Goal: Transaction & Acquisition: Subscribe to service/newsletter

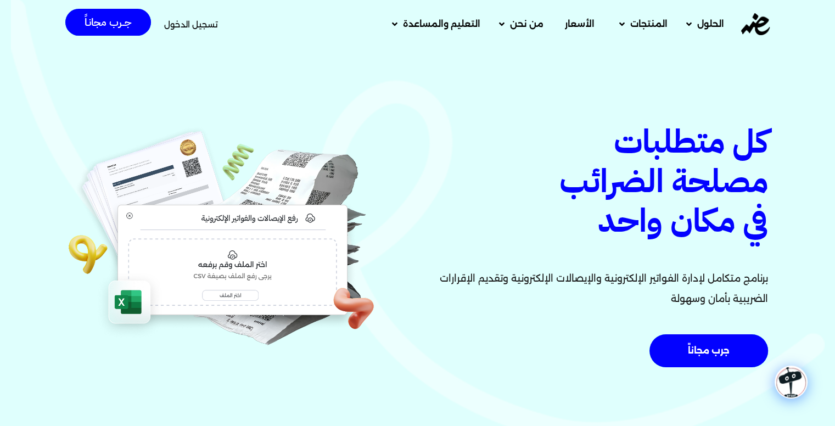
click at [594, 24] on link "الأسعار" at bounding box center [579, 24] width 57 height 29
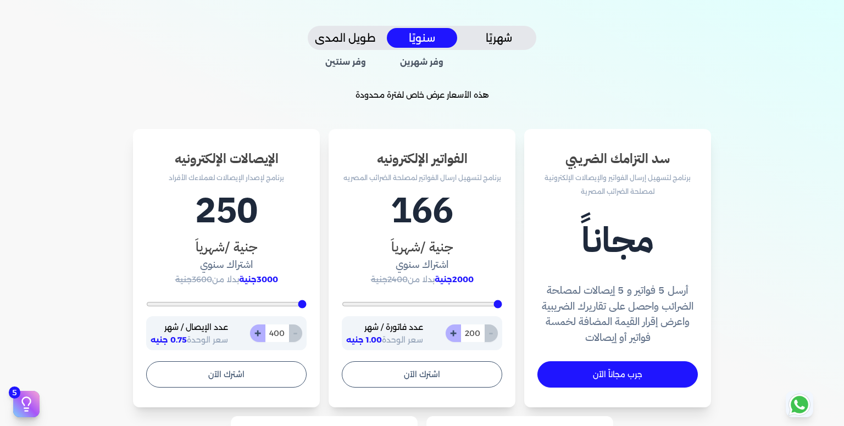
scroll to position [253, 0]
click at [30, 399] on icon at bounding box center [27, 402] width 8 height 8
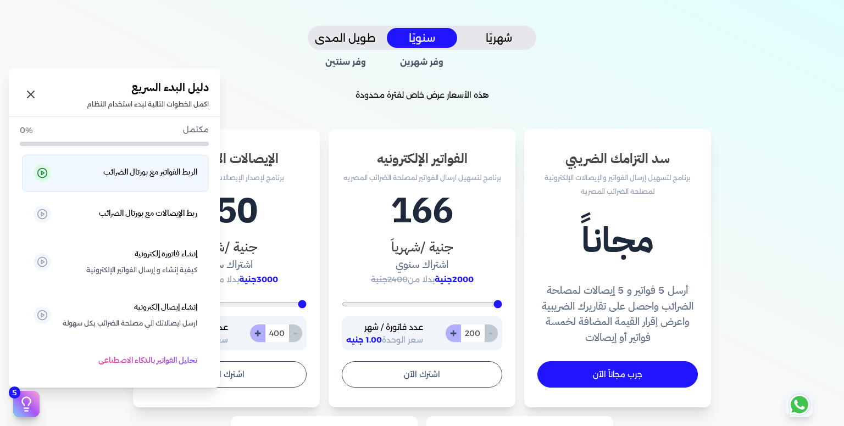
click at [46, 173] on icon at bounding box center [42, 173] width 11 height 11
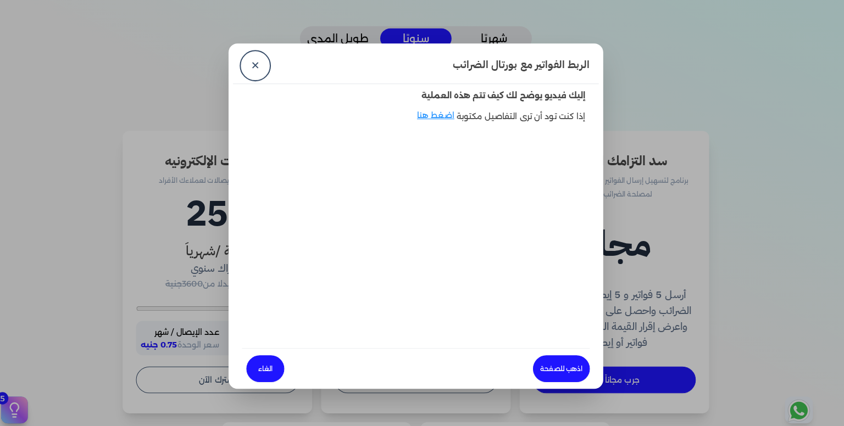
scroll to position [0, 0]
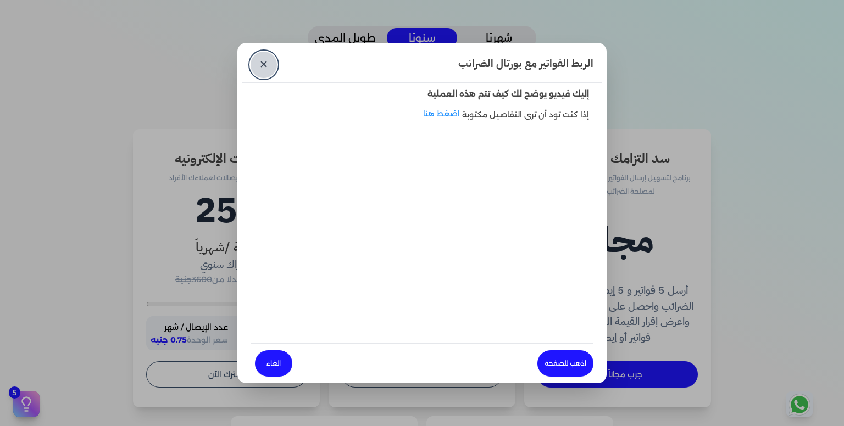
click at [263, 71] on link "✕" at bounding box center [263, 65] width 26 height 26
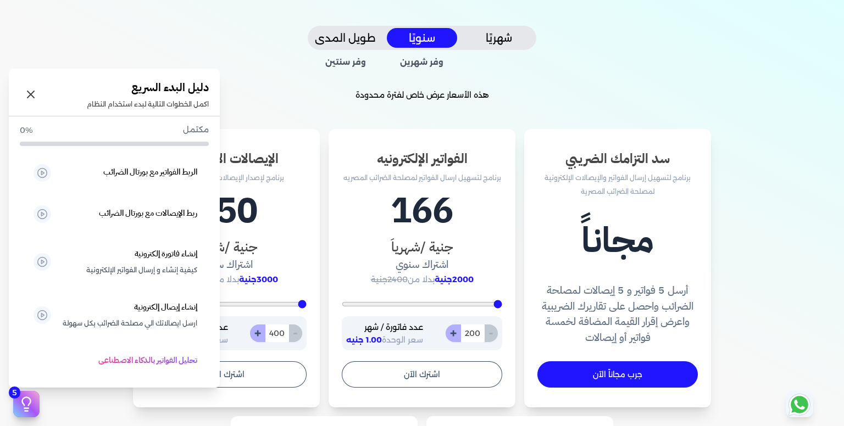
click at [24, 400] on icon at bounding box center [26, 404] width 16 height 16
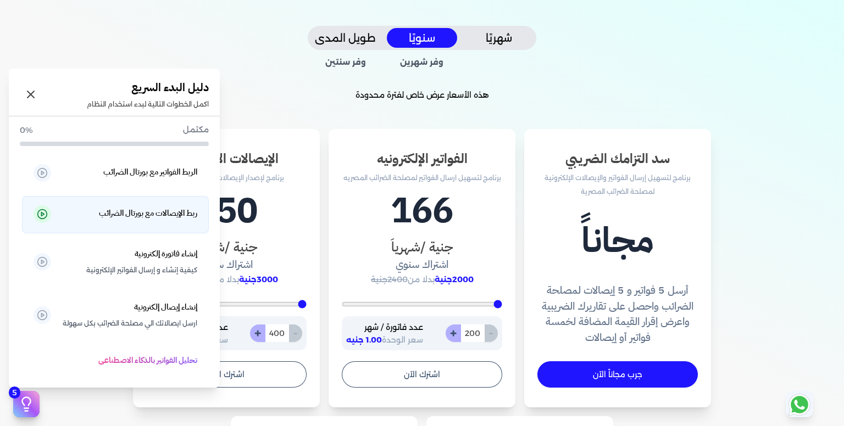
click at [44, 213] on polygon at bounding box center [42, 215] width 3 height 4
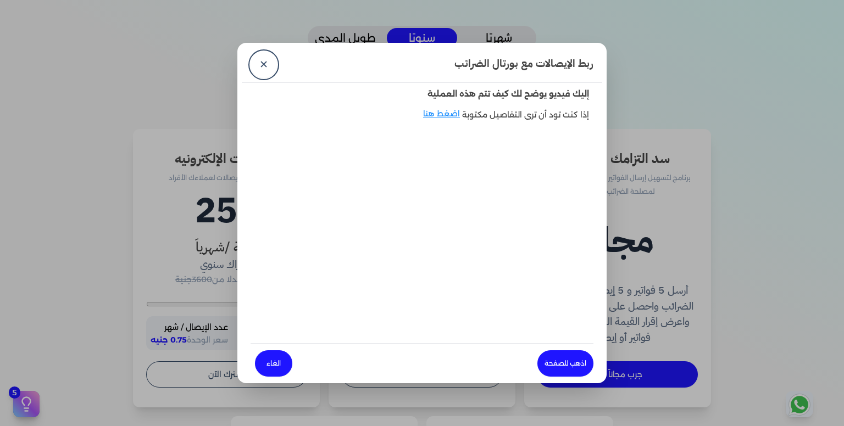
click at [278, 358] on link "الغاء" at bounding box center [273, 363] width 37 height 26
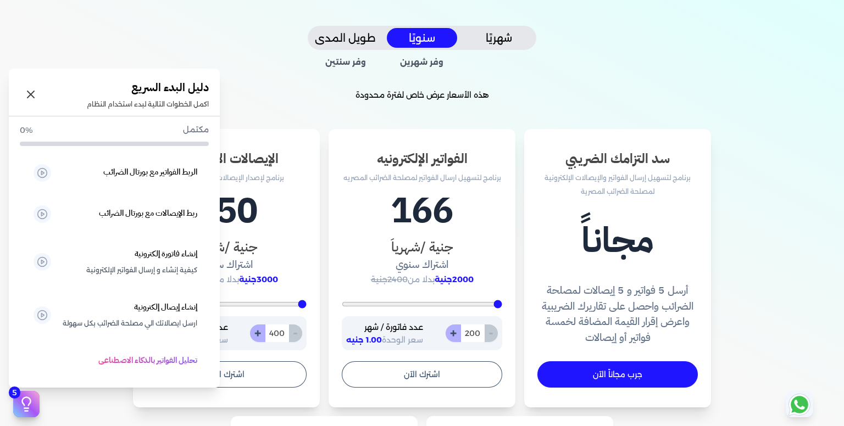
click at [36, 396] on button "5" at bounding box center [26, 404] width 26 height 26
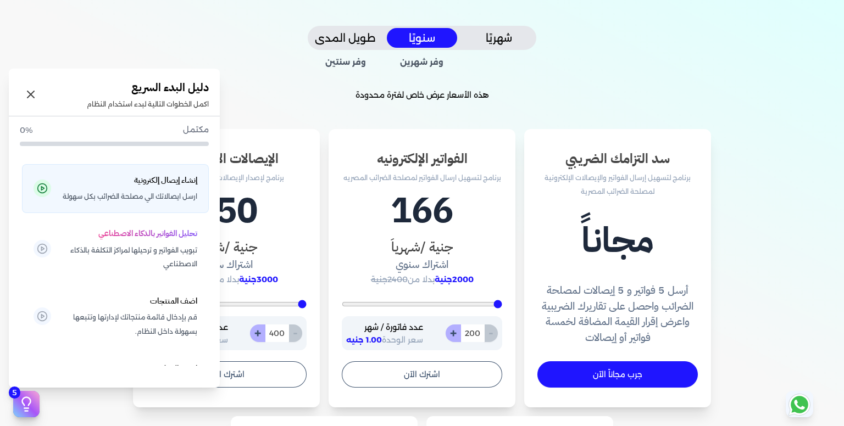
scroll to position [127, 0]
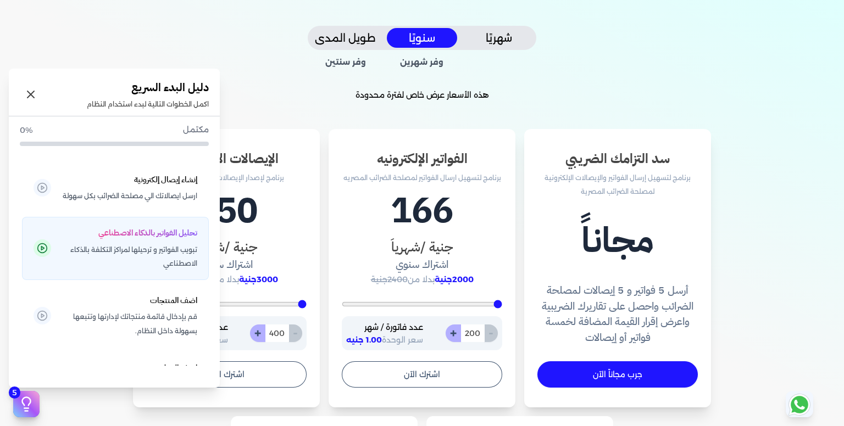
click at [51, 257] on link at bounding box center [43, 248] width 18 height 18
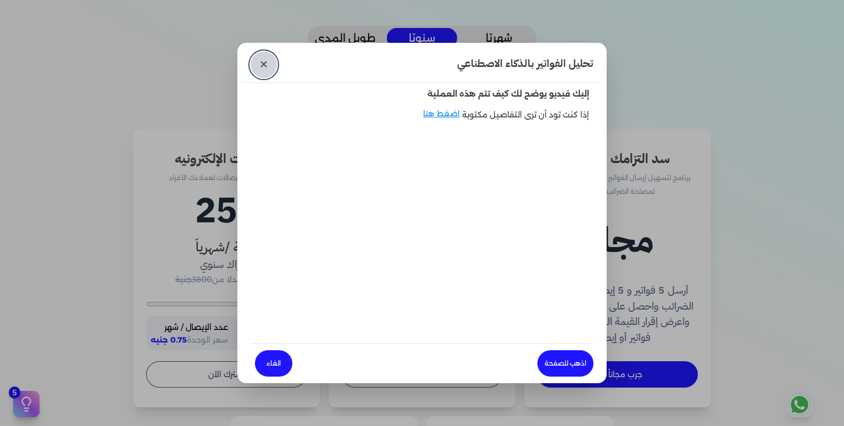
click at [260, 63] on link "✕" at bounding box center [263, 65] width 26 height 26
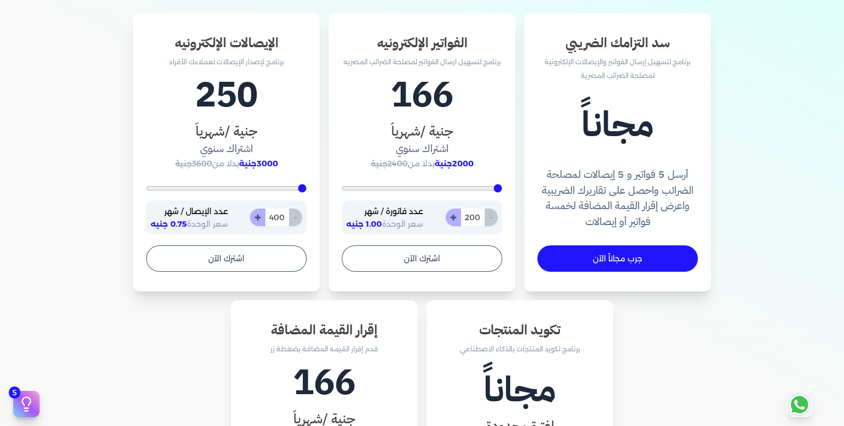
scroll to position [369, 0]
click at [200, 328] on div "سد التزامك الضريبي برنامج لتسهيل إرسال الفواتير والإيصالات الإلكترونية لمصلحة ا…" at bounding box center [421, 303] width 703 height 581
type input "1110"
type input "2112"
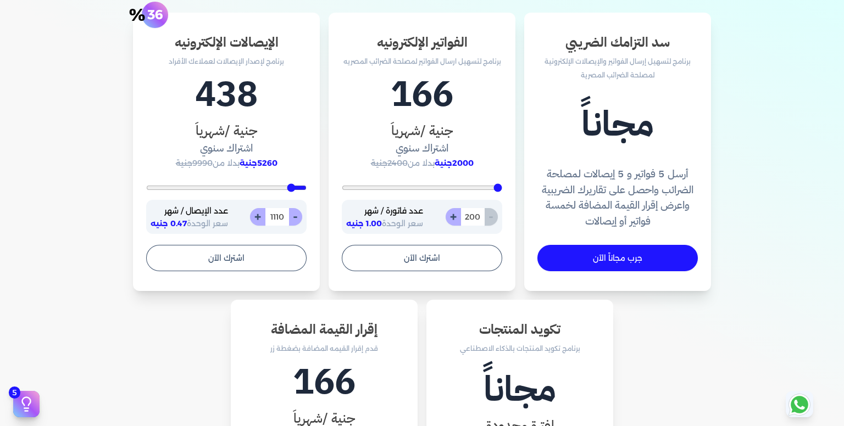
type input "2112"
type input "2251"
type input "2334"
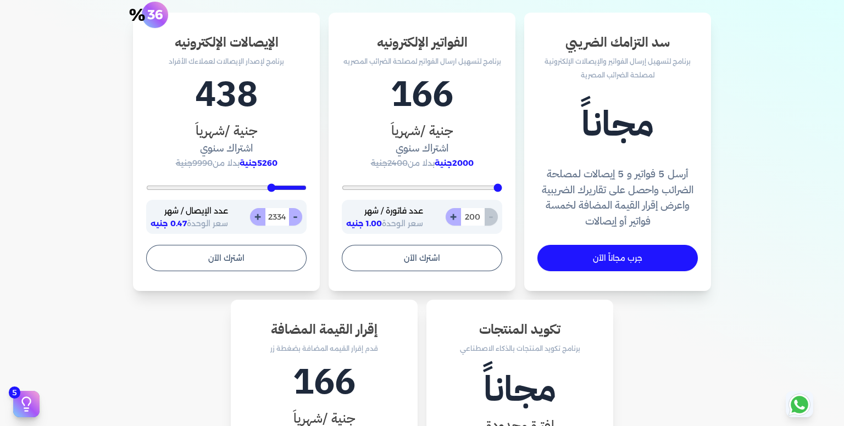
type input "2362"
type input "2418"
type input "2473"
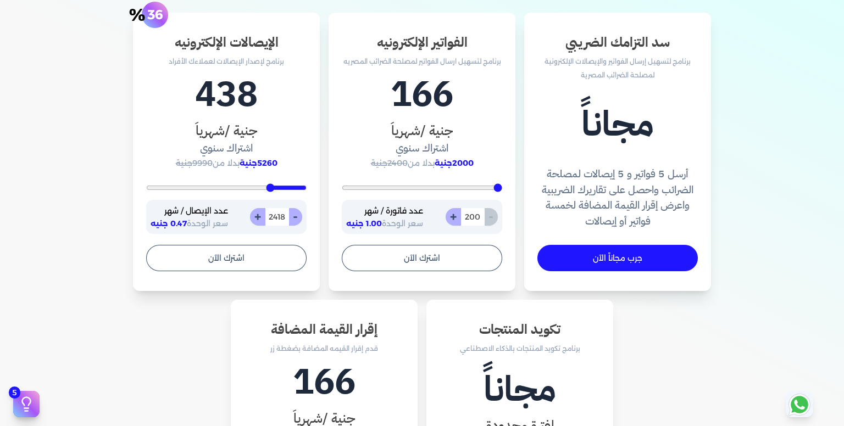
type input "2473"
type input "2529"
type input "2557"
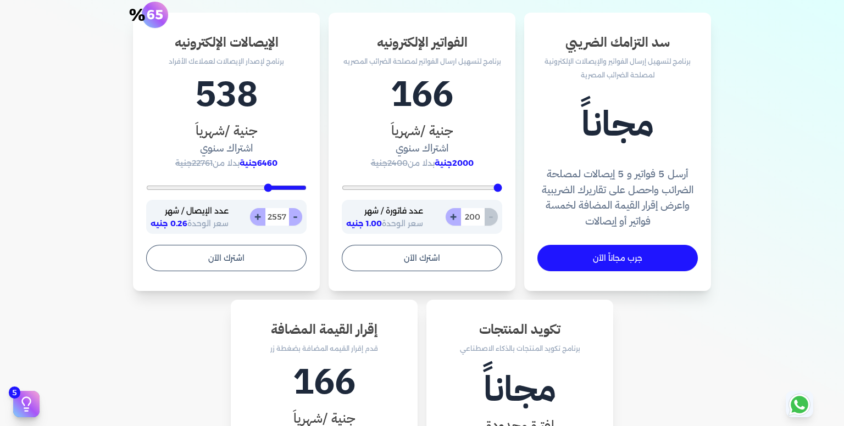
type input "2640"
type input "2696"
type input "2752"
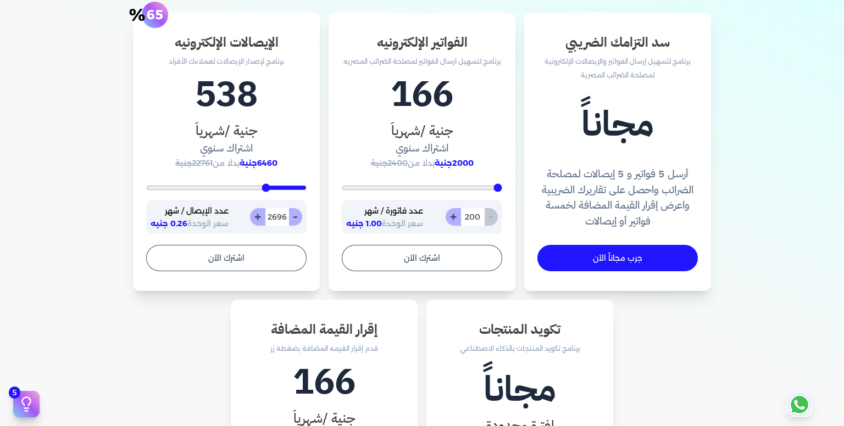
type input "2752"
type input "2807"
type input "2863"
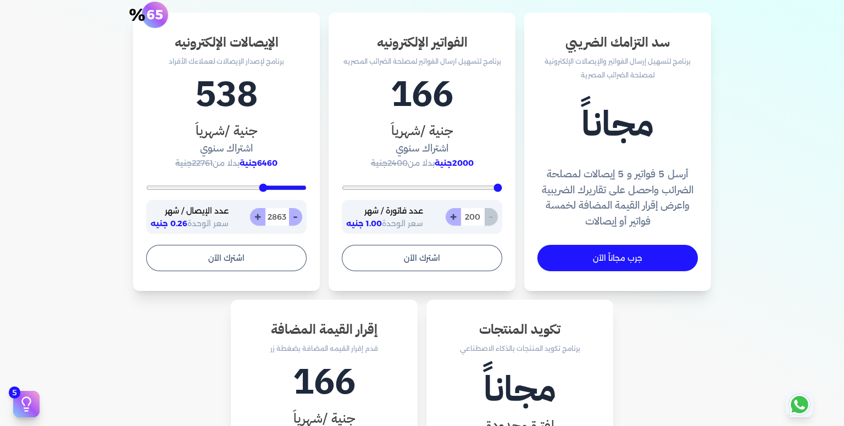
type input "2891"
type input "2919"
type input "2974"
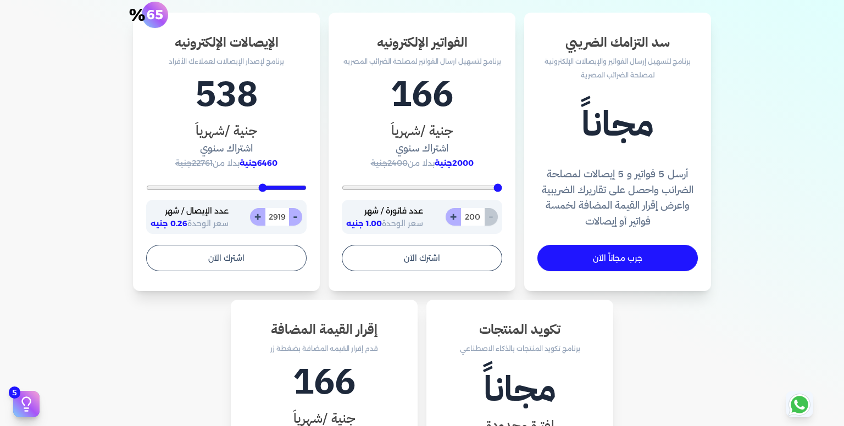
type input "2974"
type input "3002"
type input "3030"
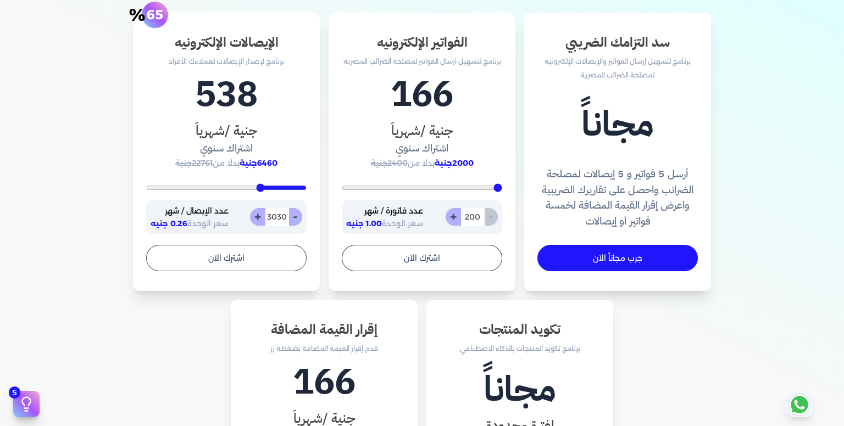
type input "3058"
type input "3113"
type input "3141"
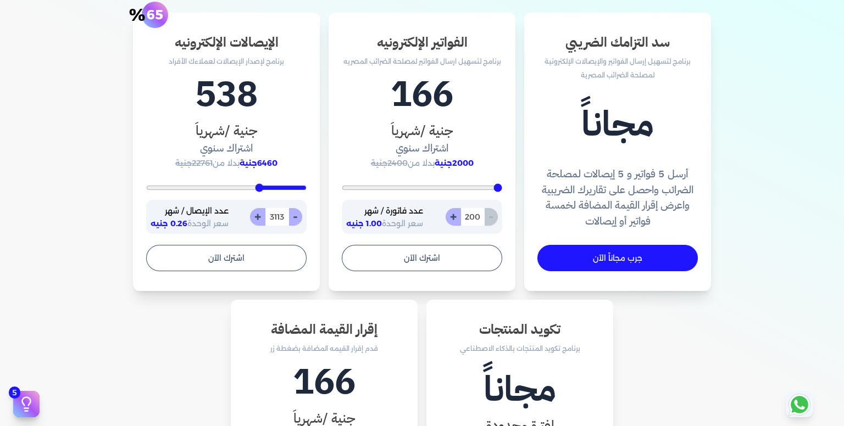
type input "3141"
type input "3169"
type input "3197"
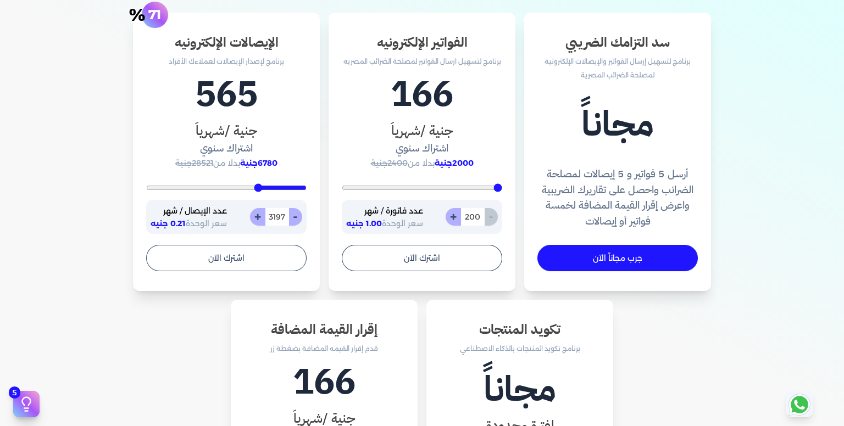
type input "3225"
type input "3253"
type input "3280"
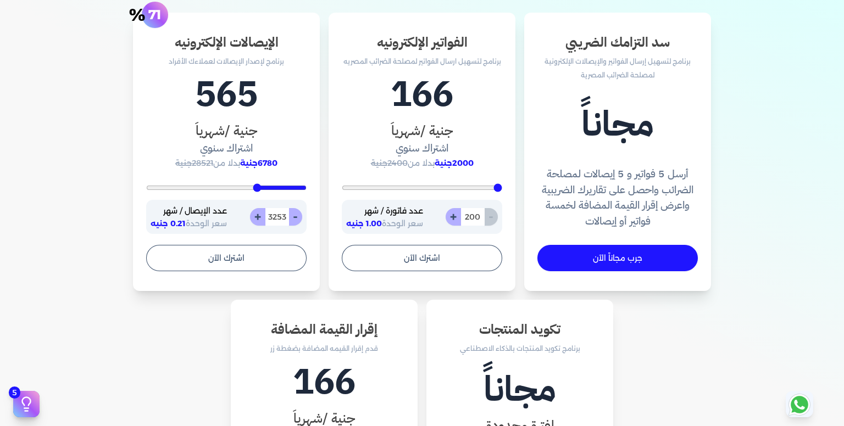
type input "3280"
type input "3308"
type input "3336"
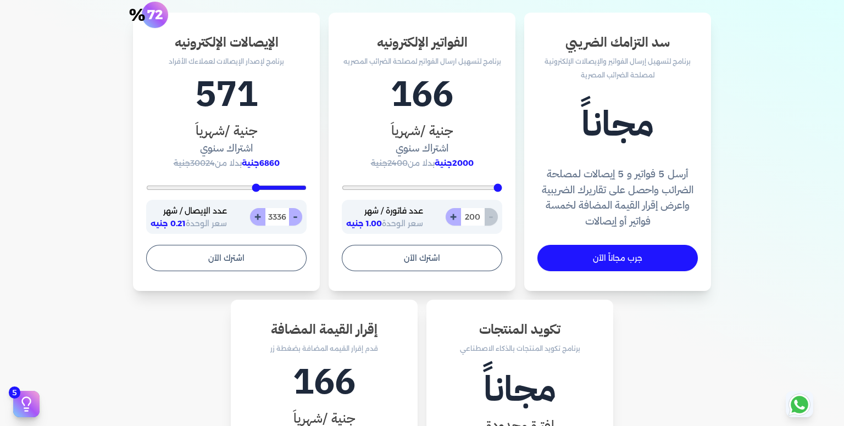
type input "3364"
type input "3392"
drag, startPoint x: 303, startPoint y: 188, endPoint x: 257, endPoint y: 192, distance: 46.8
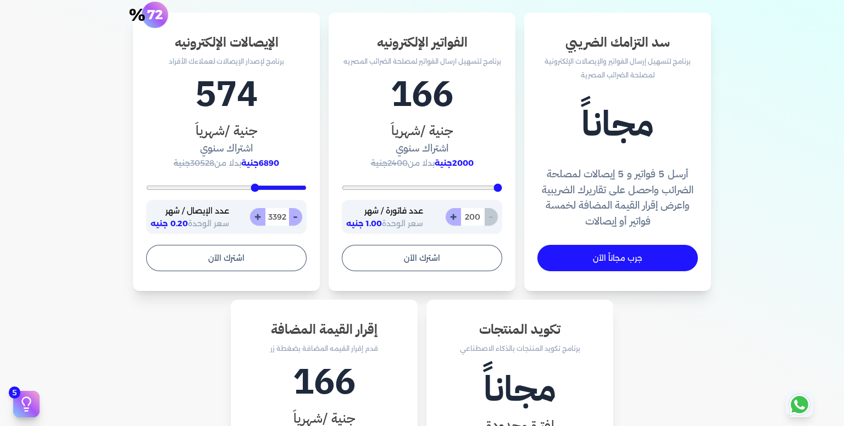
click at [257, 190] on input "range" at bounding box center [226, 188] width 160 height 4
click at [261, 218] on button "+" at bounding box center [257, 217] width 15 height 18
type input "3393"
click at [261, 218] on button "+" at bounding box center [257, 217] width 15 height 18
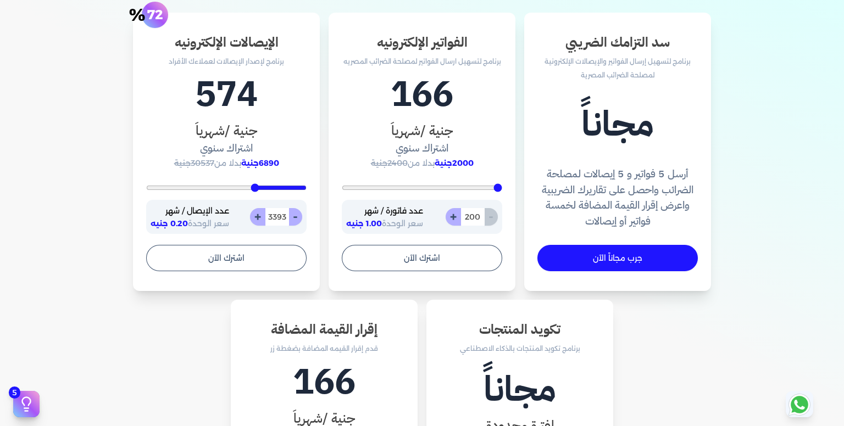
type input "3394"
click at [261, 218] on button "+" at bounding box center [257, 217] width 15 height 18
type input "3395"
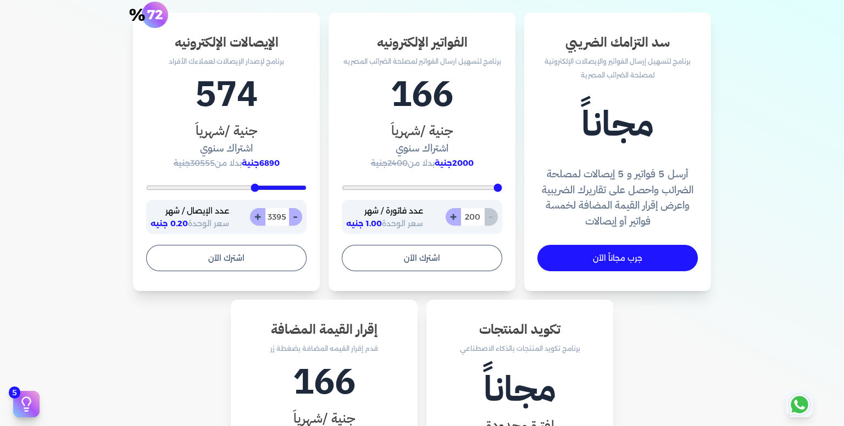
click at [261, 218] on button "+" at bounding box center [257, 217] width 15 height 18
type input "3396"
drag, startPoint x: 261, startPoint y: 218, endPoint x: 255, endPoint y: 187, distance: 31.3
click at [255, 187] on div "% 72 - 3396 + عدد الإيصال / شهر سعر الوحدة 0.20 جنيه" at bounding box center [226, 208] width 160 height 53
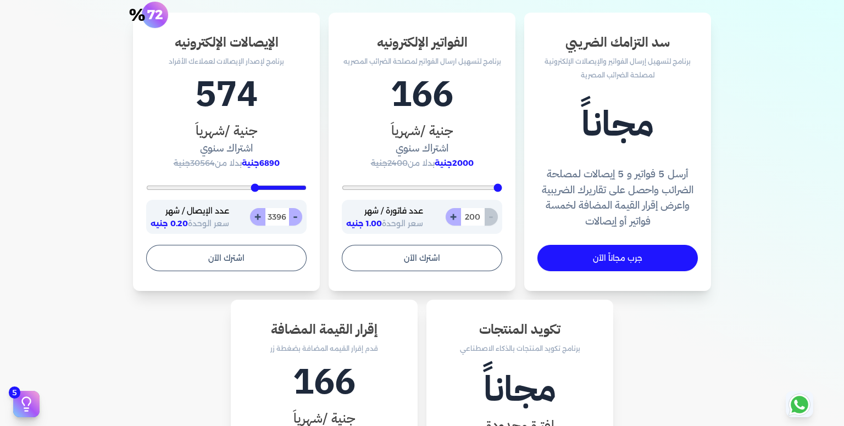
type input "3531"
type input "3698"
type input "3920"
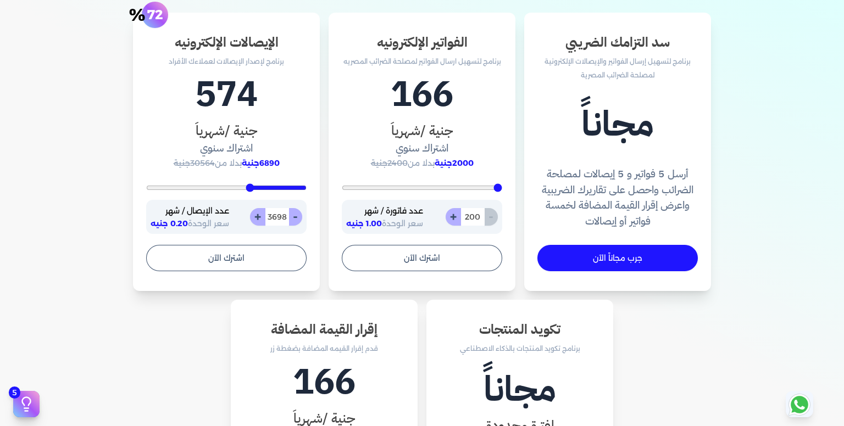
type input "3920"
type input "4087"
type input "4282"
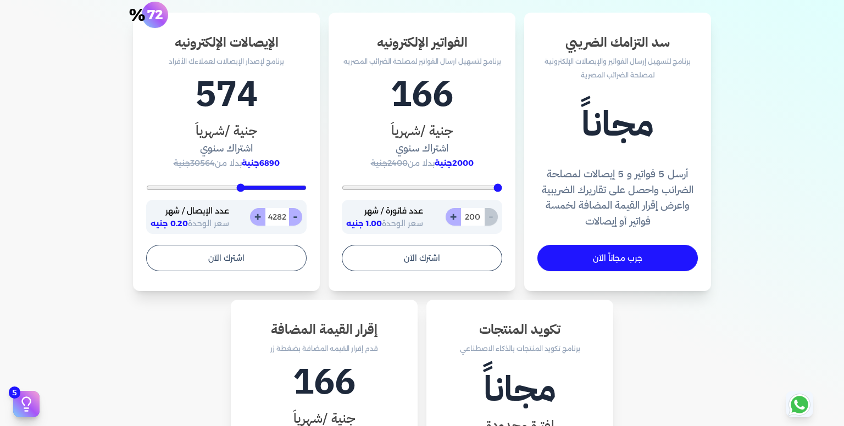
type input "4477"
type input "4672"
type input "4950"
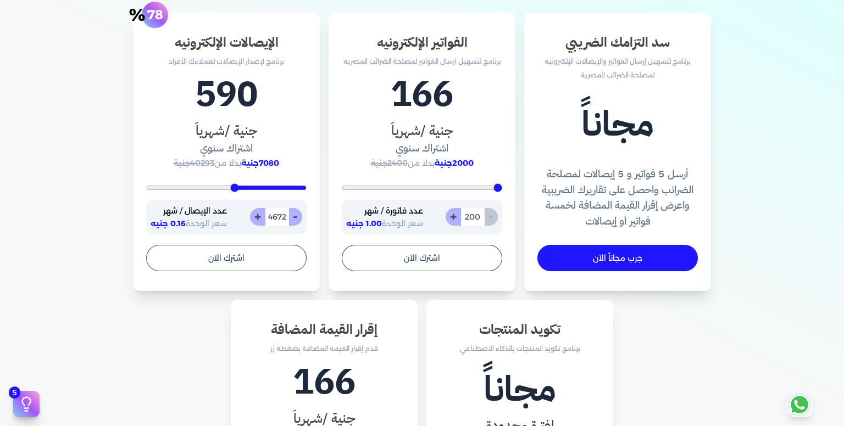
type input "4950"
type input "5117"
type input "5256"
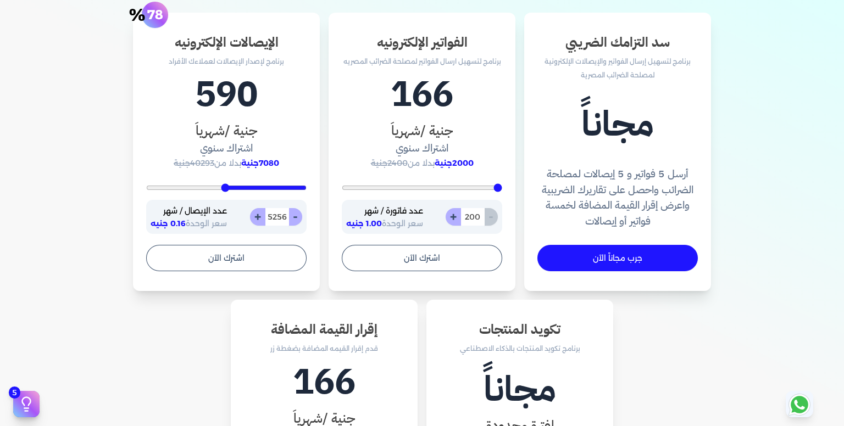
type input "5367"
type input "5507"
type input "5562"
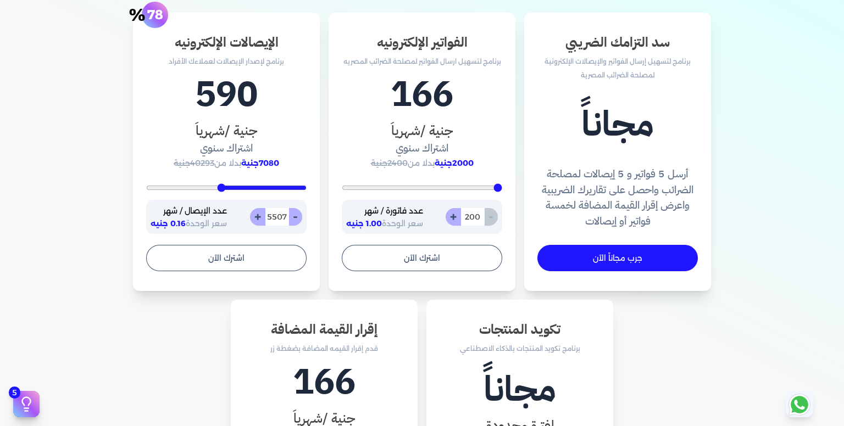
type input "5562"
type input "5618"
type input "5701"
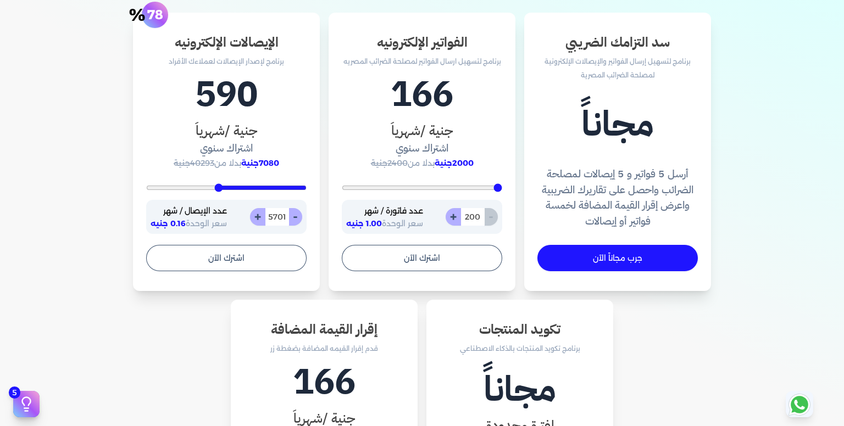
type input "5729"
type input "5785"
type input "5813"
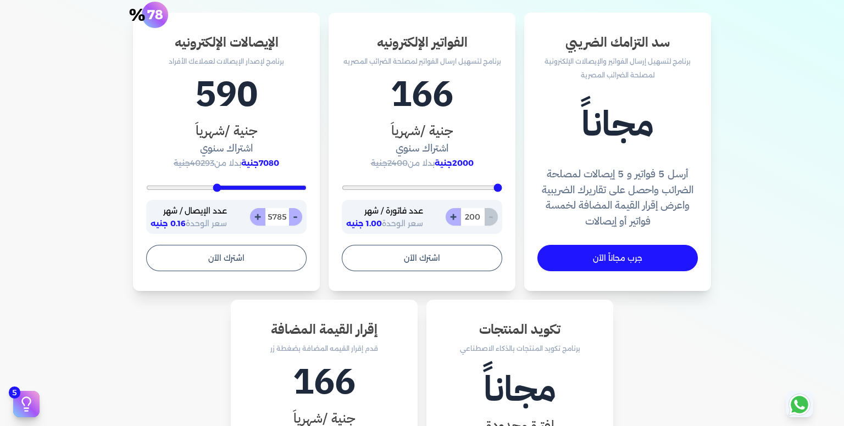
type input "5813"
type input "5840"
type input "6063"
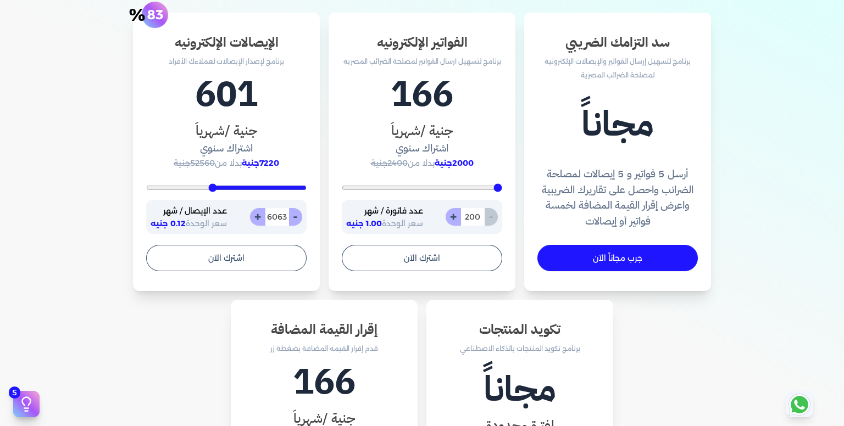
type input "7037"
type input "7733"
type input "8289"
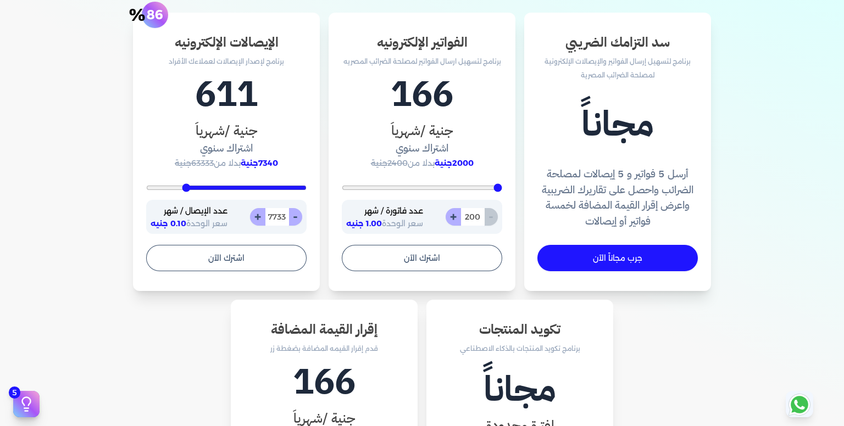
type input "8289"
type input "8623"
type input "8957"
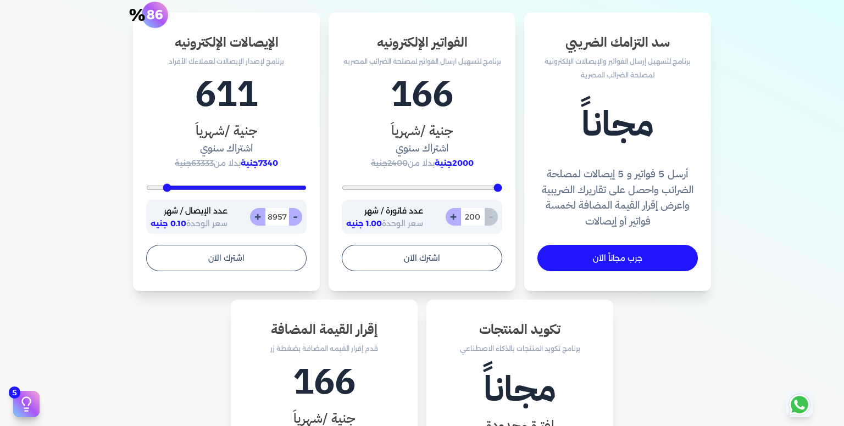
type input "9263"
type input "9513"
type input "9708"
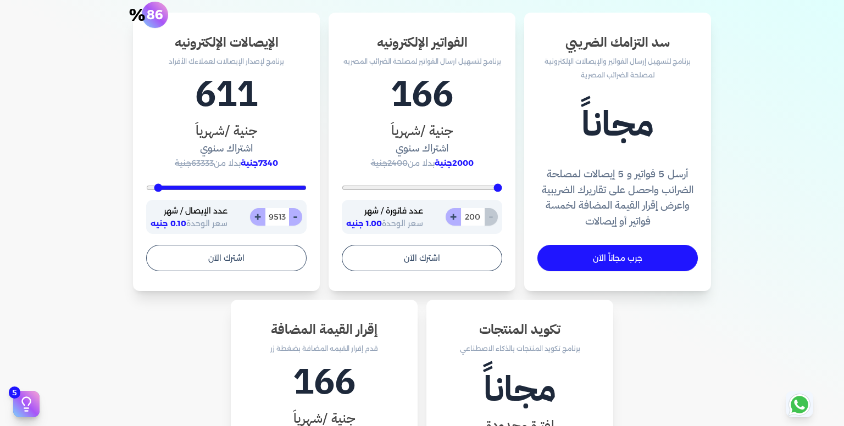
type input "9708"
type input "9986"
type input "10000"
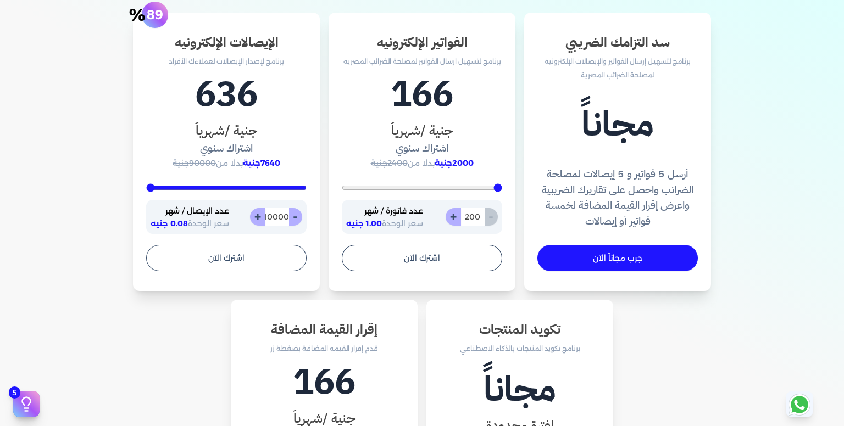
type input "9235"
type input "8428"
type input "8039"
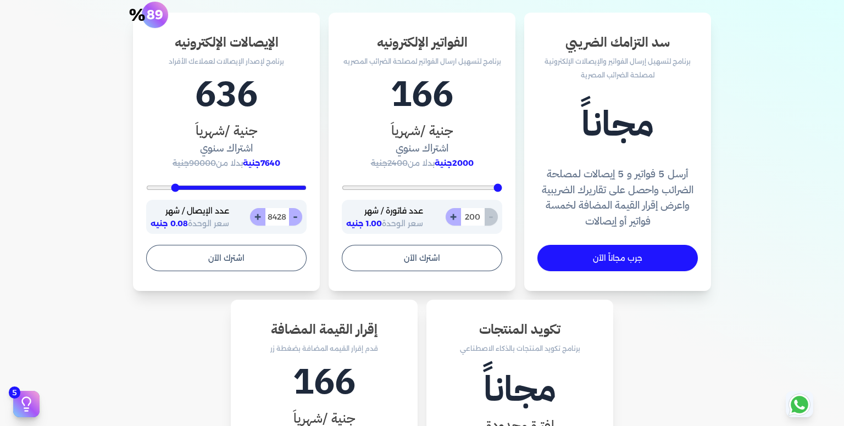
type input "8039"
type input "7621"
type input "6814"
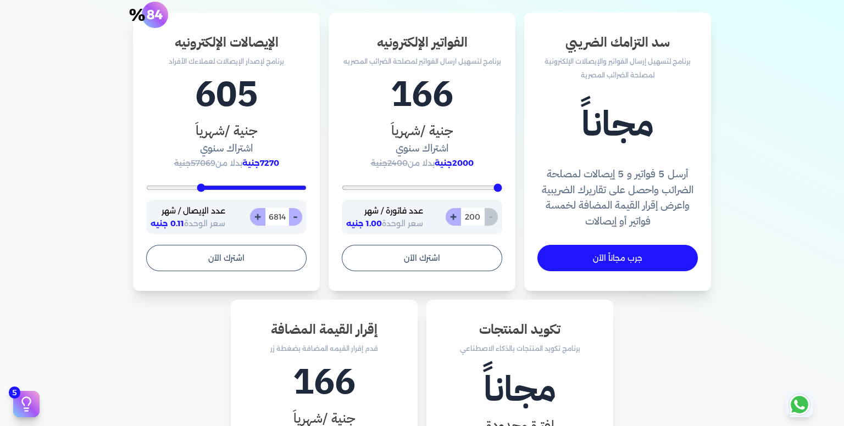
type input "6341"
type input "5562"
type input "4700"
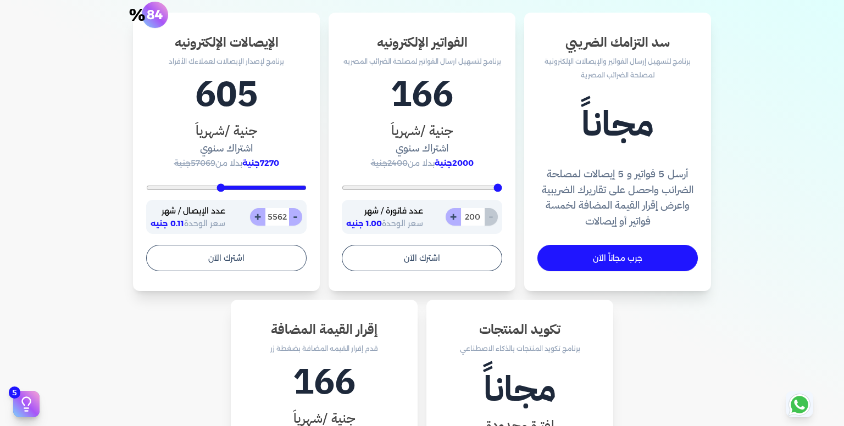
type input "4700"
type input "4171"
type input "3642"
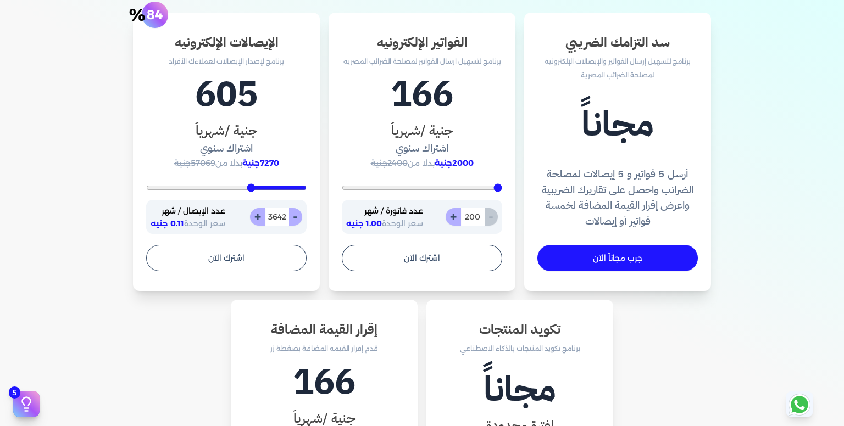
type input "3420"
type input "3253"
type input "3086"
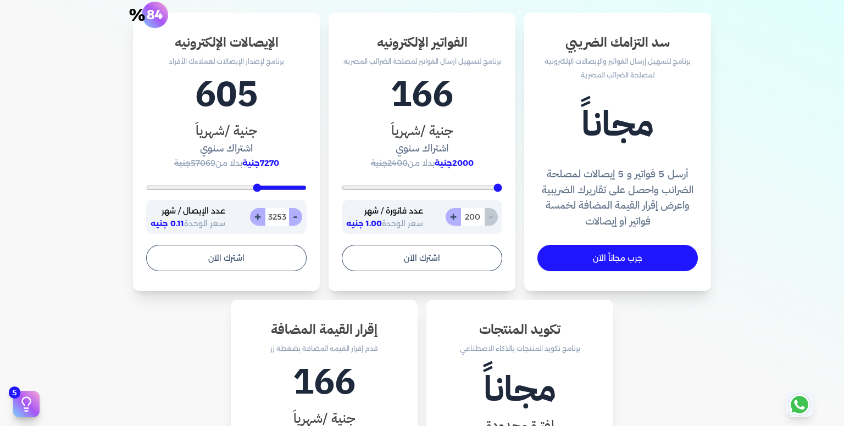
type input "3086"
type input "2974"
type input "2891"
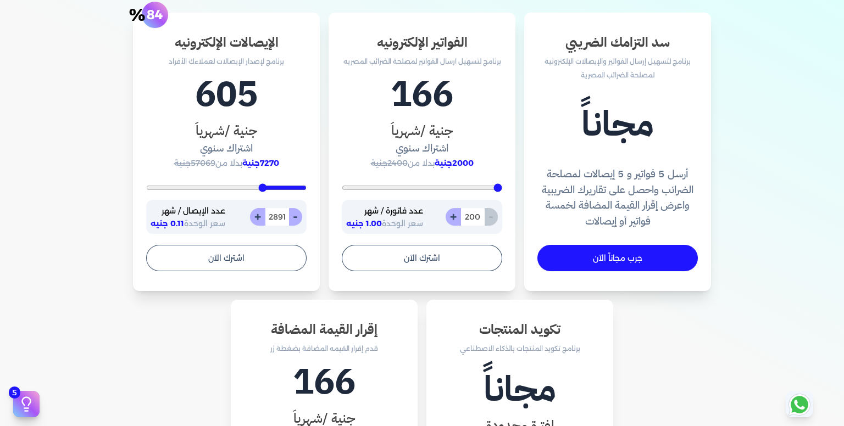
type input "2780"
type input "2724"
type input "2613"
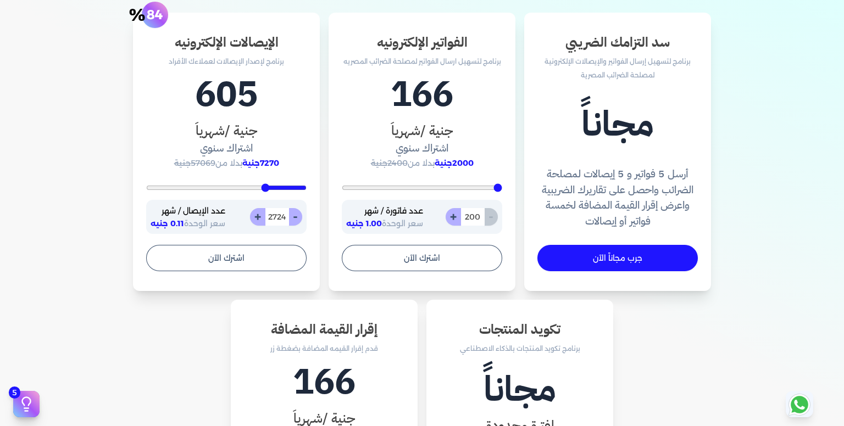
type input "2613"
type input "2585"
type input "2529"
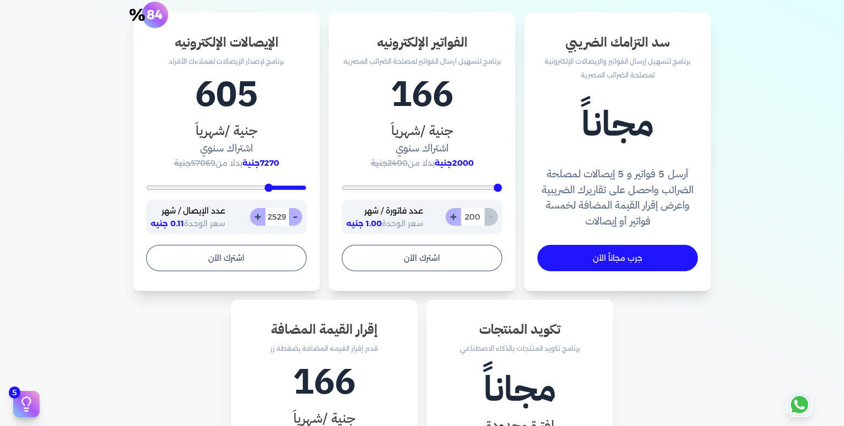
type input "2473"
type input "2446"
type input "2362"
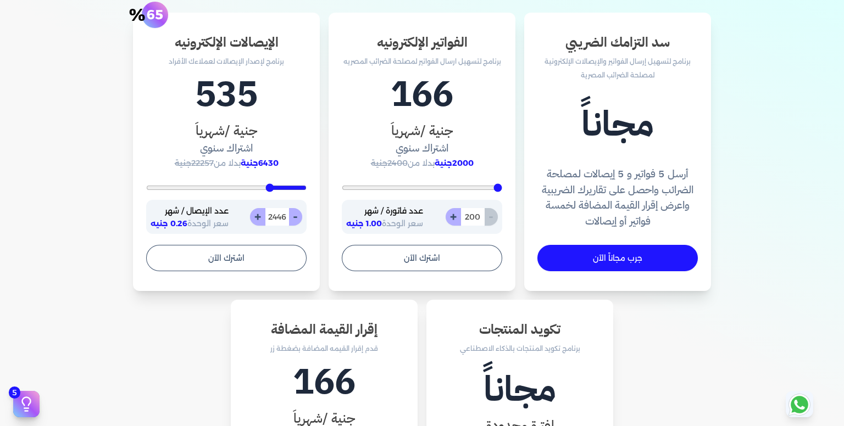
type input "2362"
type input "2334"
type input "2279"
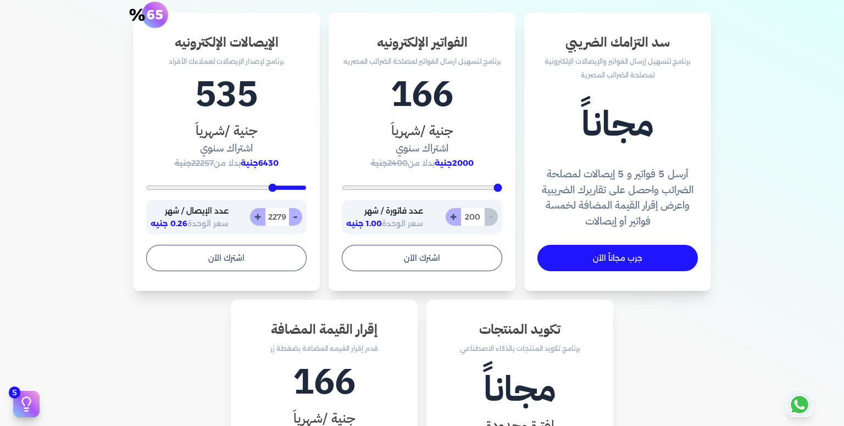
type input "2223"
type input "2195"
type input "2167"
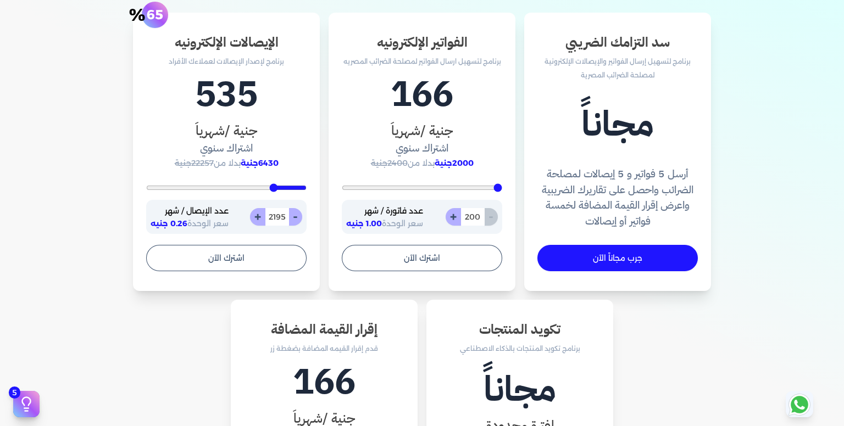
type input "2167"
type input "2251"
type input "2446"
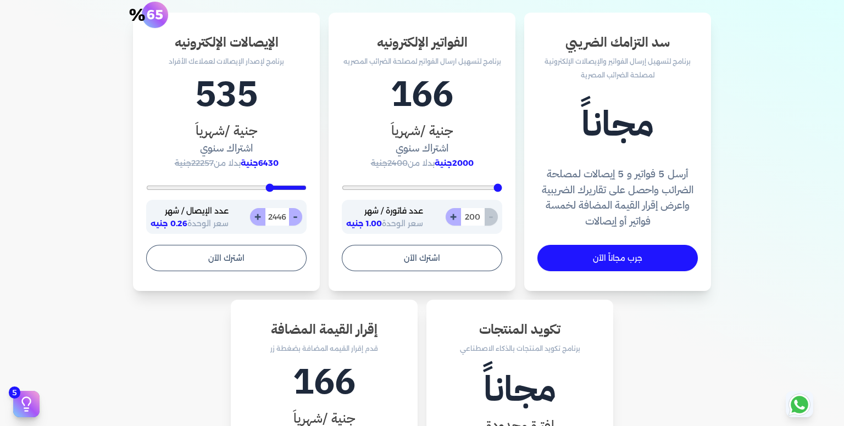
type input "3030"
type input "3753"
type input "5173"
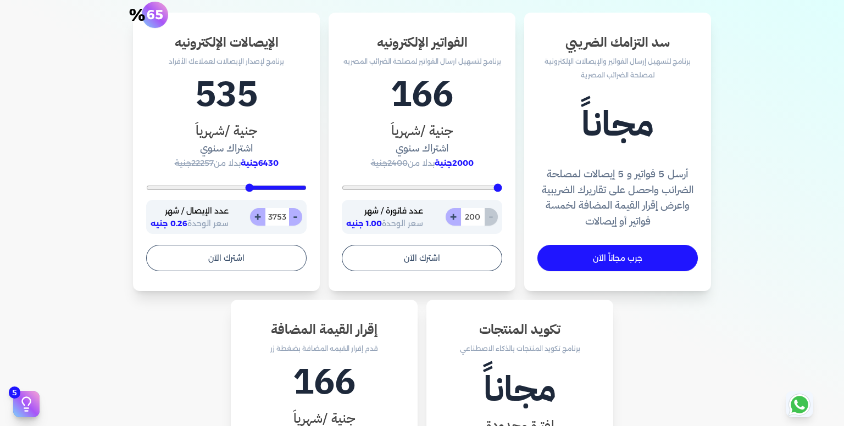
type input "5173"
type input "6063"
type input "6898"
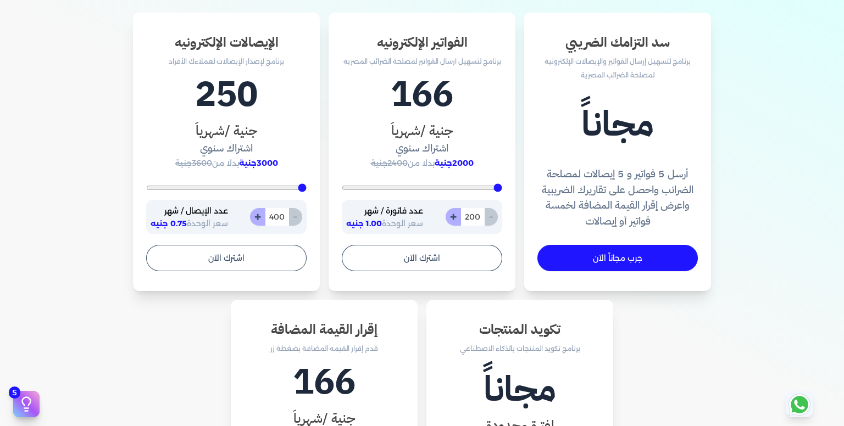
drag, startPoint x: 255, startPoint y: 187, endPoint x: 332, endPoint y: 170, distance: 78.6
click at [306, 186] on input "range" at bounding box center [226, 188] width 160 height 4
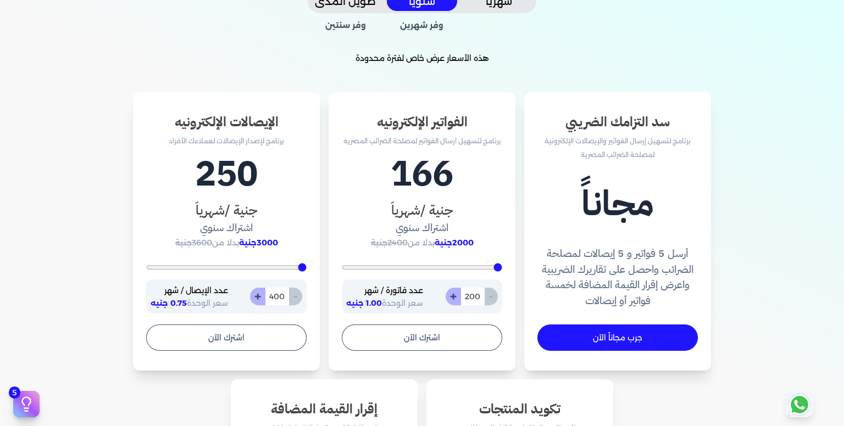
scroll to position [288, 0]
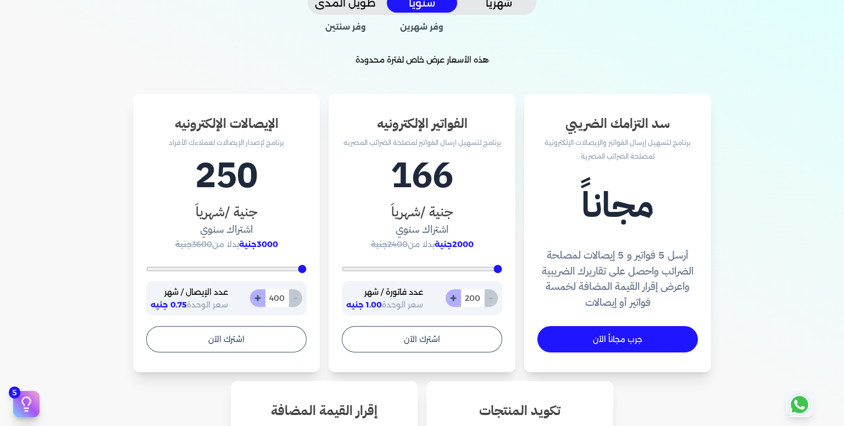
drag, startPoint x: 502, startPoint y: 265, endPoint x: 533, endPoint y: 274, distance: 32.5
click at [502, 271] on input "range" at bounding box center [422, 269] width 160 height 4
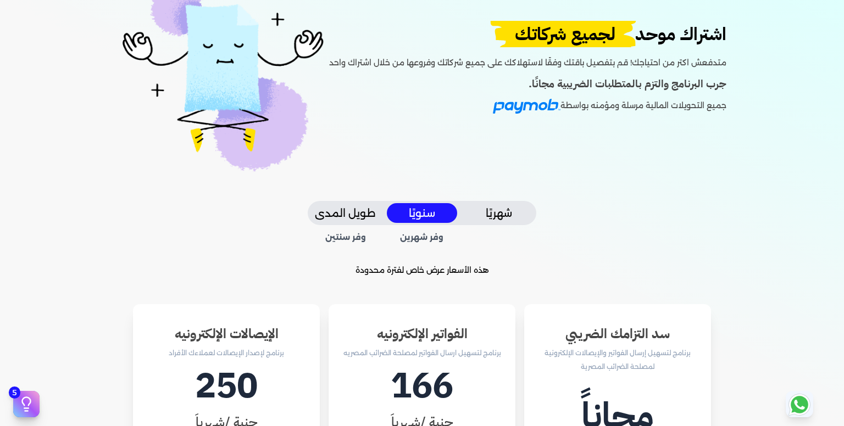
scroll to position [64, 0]
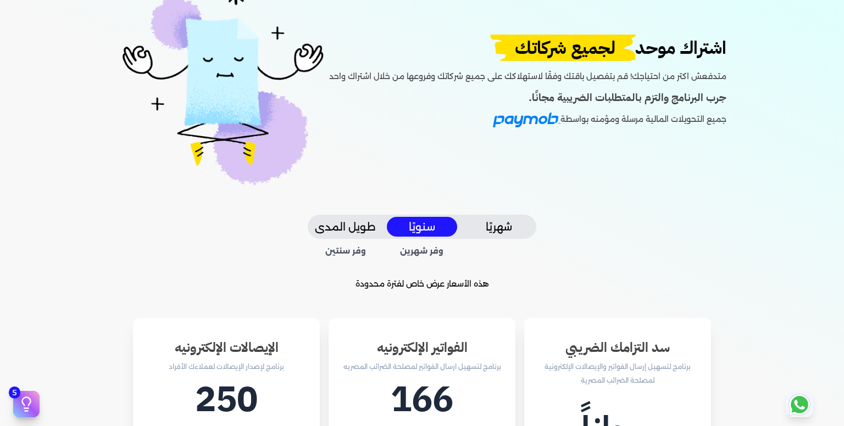
click at [344, 252] on span "وفر سنتين" at bounding box center [346, 252] width 72 height 12
click at [421, 249] on span "وفر شهرين" at bounding box center [422, 252] width 72 height 12
click at [369, 227] on button "طويل المدى" at bounding box center [345, 227] width 70 height 20
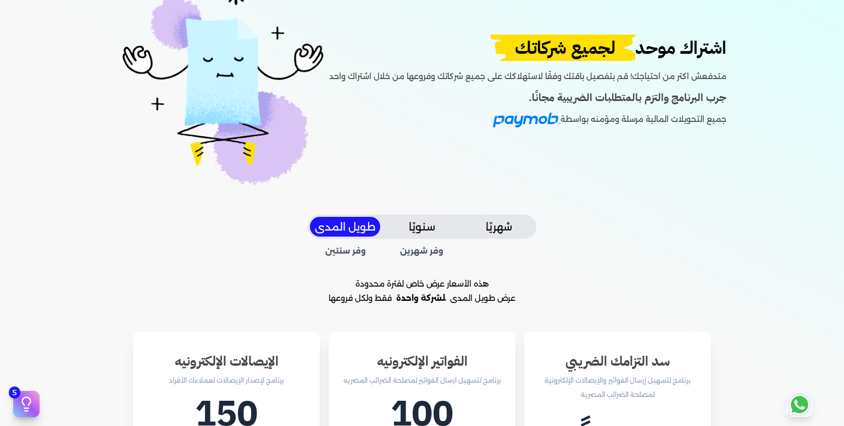
click at [423, 253] on span "وفر شهرين" at bounding box center [422, 252] width 72 height 12
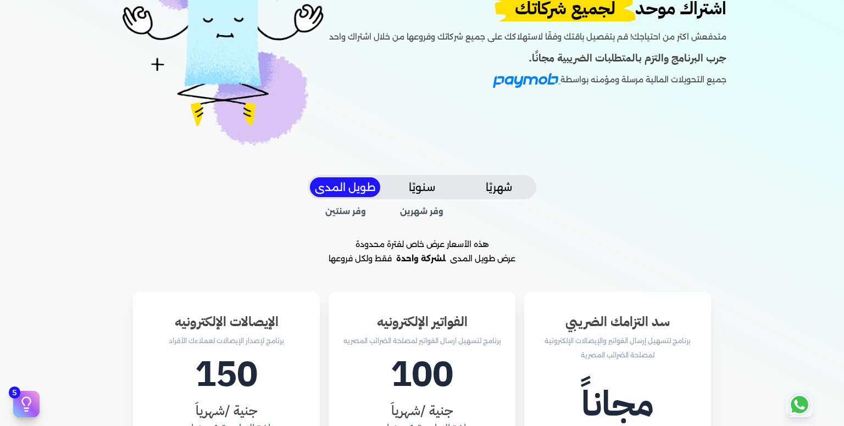
scroll to position [108, 0]
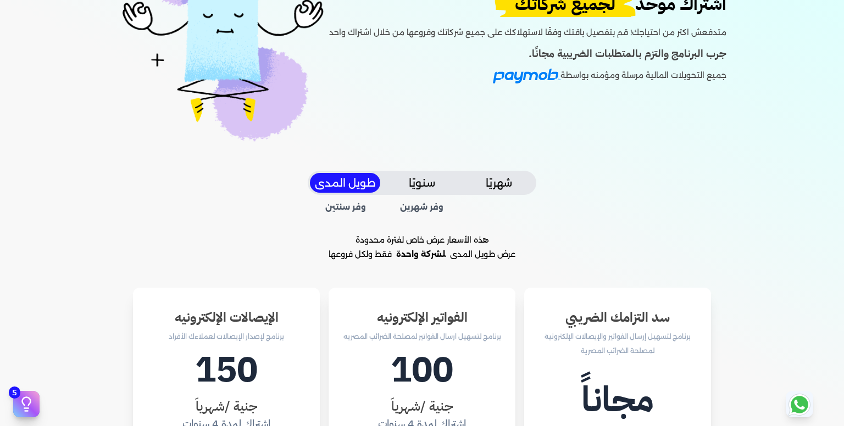
click at [430, 183] on button "سنويًا" at bounding box center [422, 183] width 70 height 20
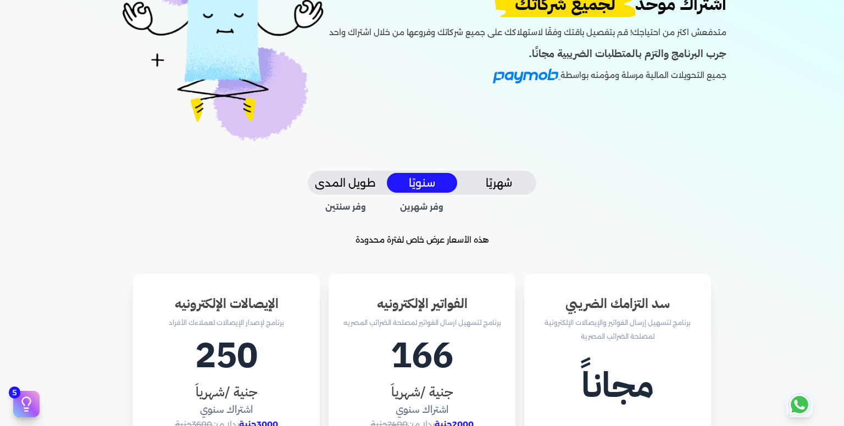
click at [493, 177] on button "شهريًا" at bounding box center [499, 183] width 70 height 20
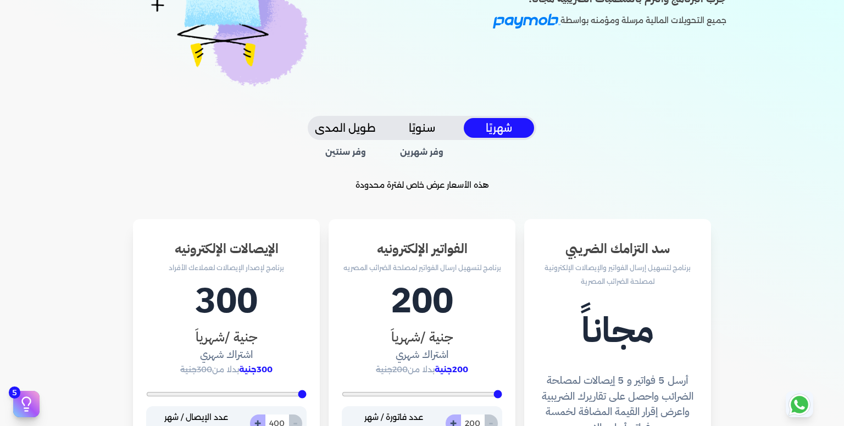
scroll to position [198, 0]
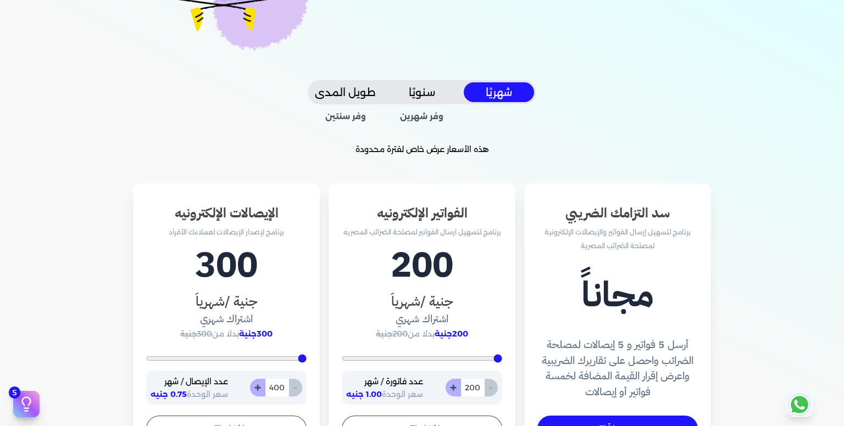
click at [423, 90] on button "سنويًا" at bounding box center [422, 92] width 70 height 20
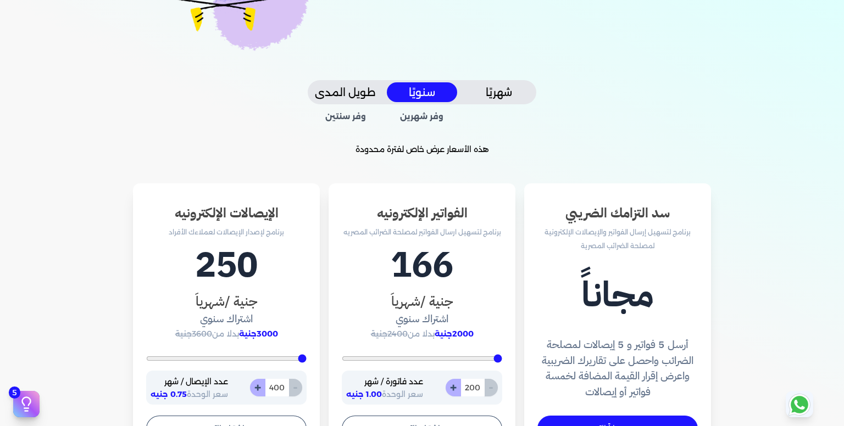
click at [363, 92] on button "طويل المدى" at bounding box center [345, 92] width 70 height 20
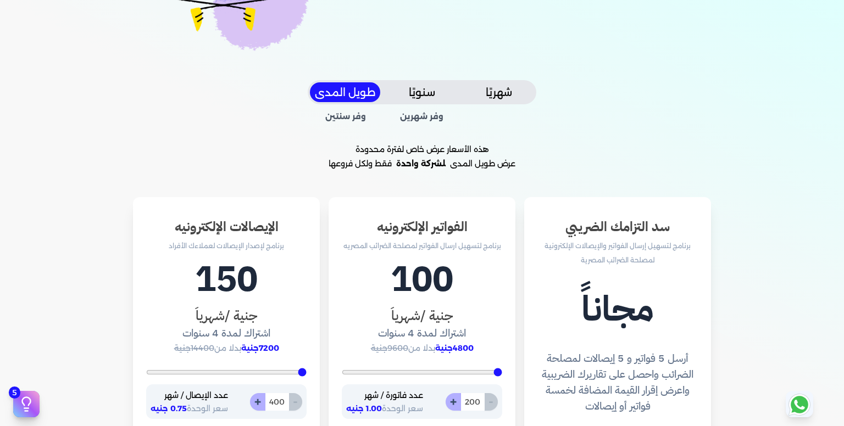
click at [499, 92] on button "شهريًا" at bounding box center [499, 92] width 70 height 20
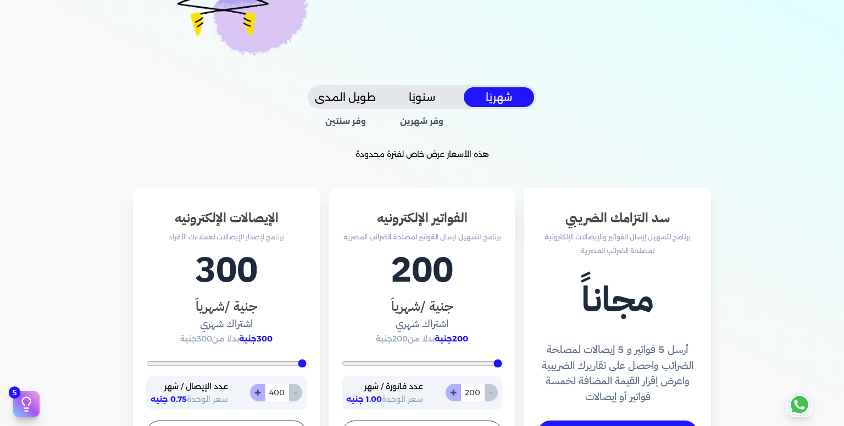
scroll to position [193, 0]
click at [671, 136] on div "اشتراك موحد لجميع شركاتك متدفعش اكتر من احتياجك! قم بتفصيل باقتك وفقًا لاستهلاك…" at bounding box center [422, 323] width 844 height 945
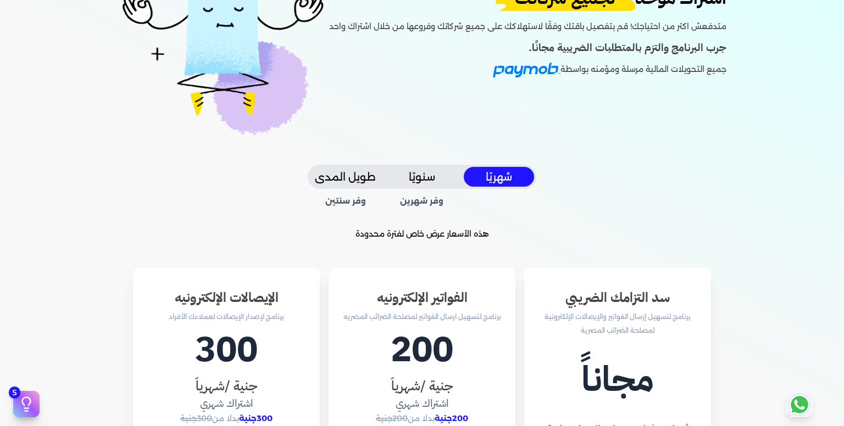
scroll to position [0, 0]
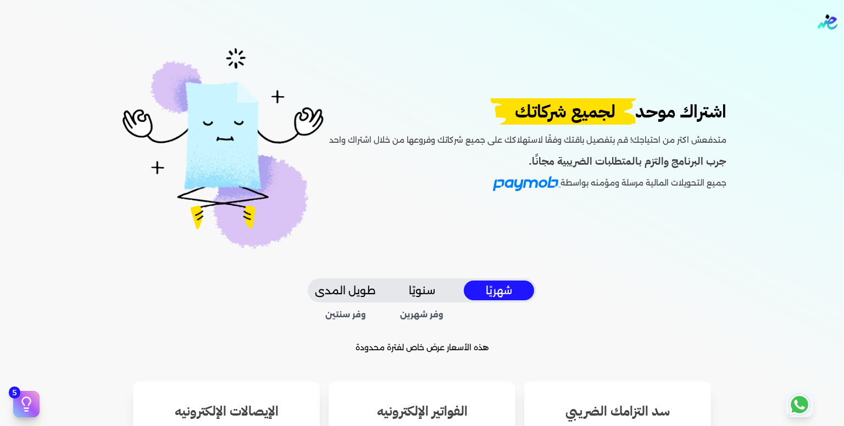
click at [833, 22] on img "Global" at bounding box center [827, 21] width 20 height 15
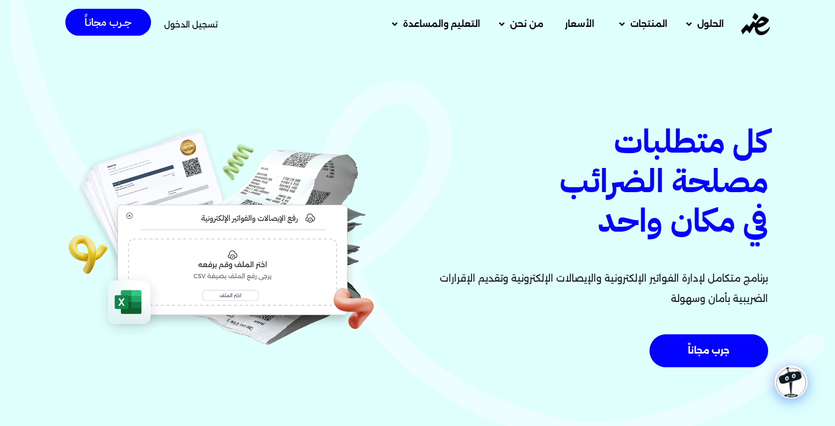
click at [222, 293] on img at bounding box center [222, 237] width 308 height 230
click at [244, 256] on img at bounding box center [222, 237] width 308 height 230
click at [137, 300] on img at bounding box center [222, 237] width 308 height 230
click at [242, 261] on img at bounding box center [222, 237] width 308 height 230
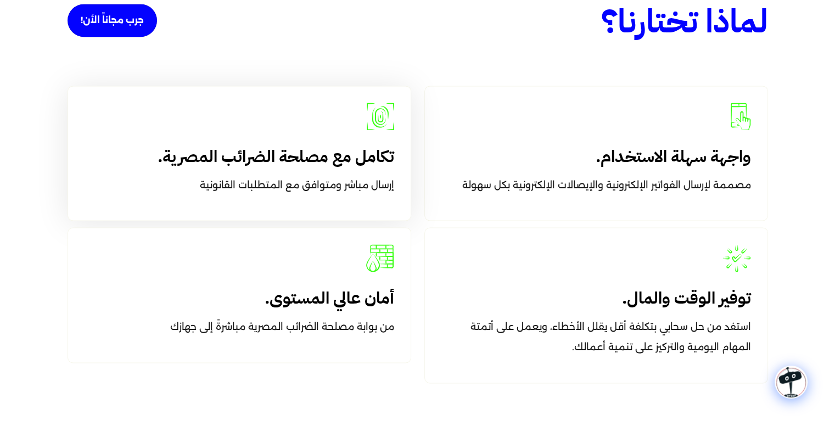
scroll to position [1576, 0]
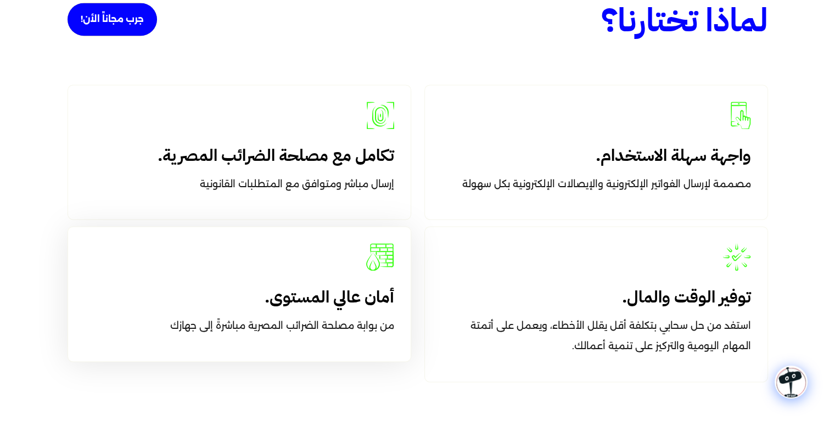
click at [315, 304] on h4 "أمان عالي المستوى." at bounding box center [240, 297] width 310 height 20
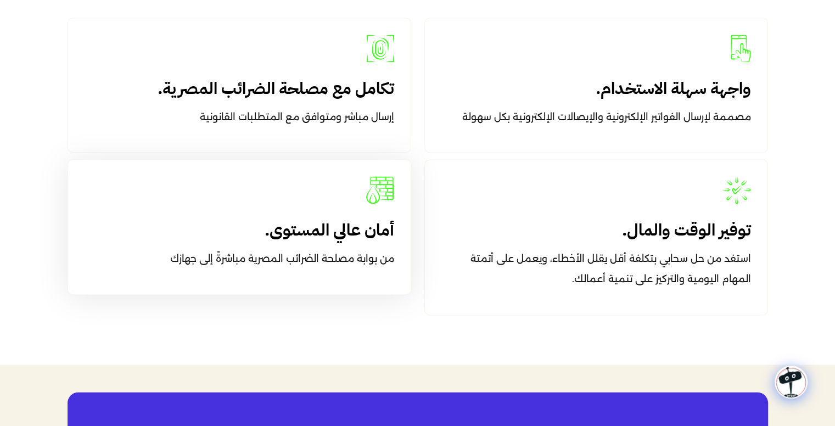
scroll to position [1649, 0]
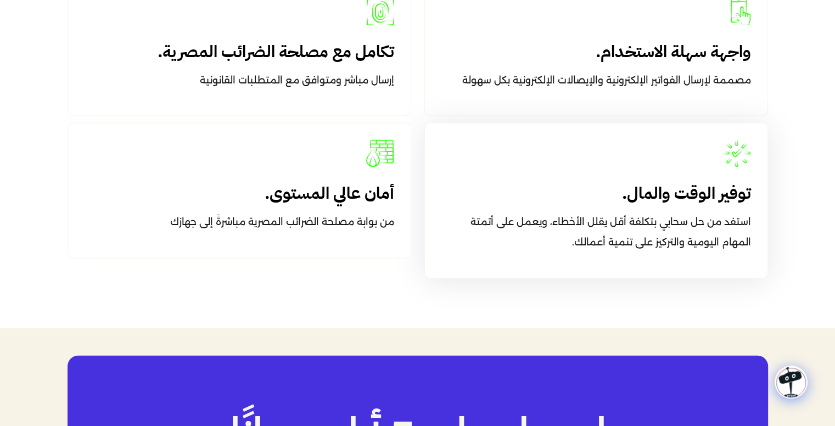
click at [516, 181] on div "توفير الوقت والمال. استفد من حل سحابي بتكلفة أقل يقلل الأخطاء، ويعمل على أتمتة …" at bounding box center [597, 199] width 344 height 155
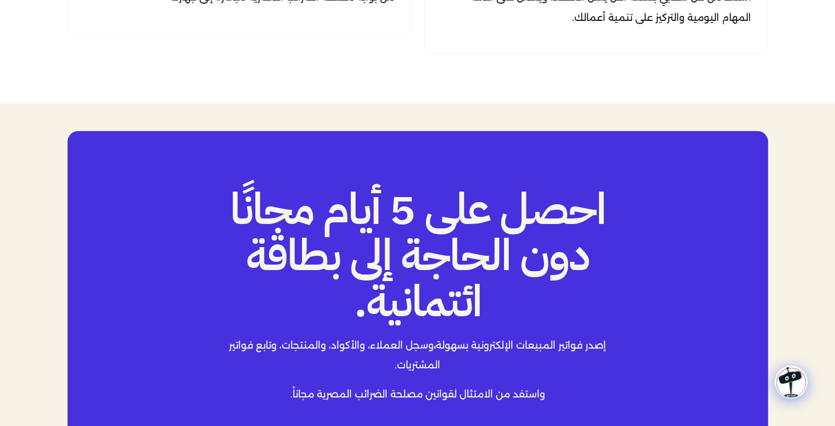
click at [398, 242] on h2 "احصل على 5 أيام مجانًا دون الحاجة إلى بطاقة ائتمانية." at bounding box center [417, 255] width 399 height 138
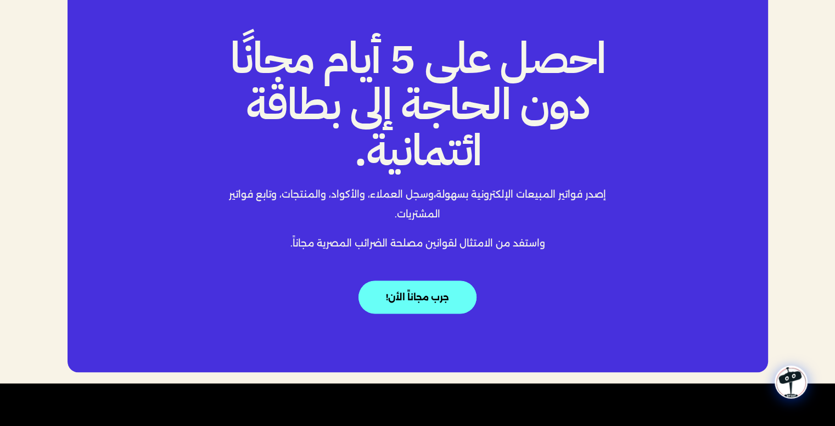
scroll to position [2058, 0]
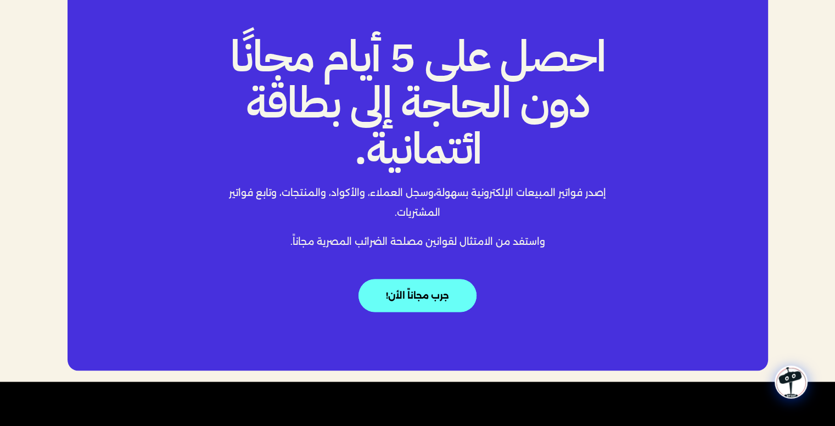
click at [460, 218] on p "إصدر فواتير المبيعات الإلكترونية بسهولة ، وسجل العملاء، والأكواد، والمنتجات، وت…" at bounding box center [417, 202] width 399 height 41
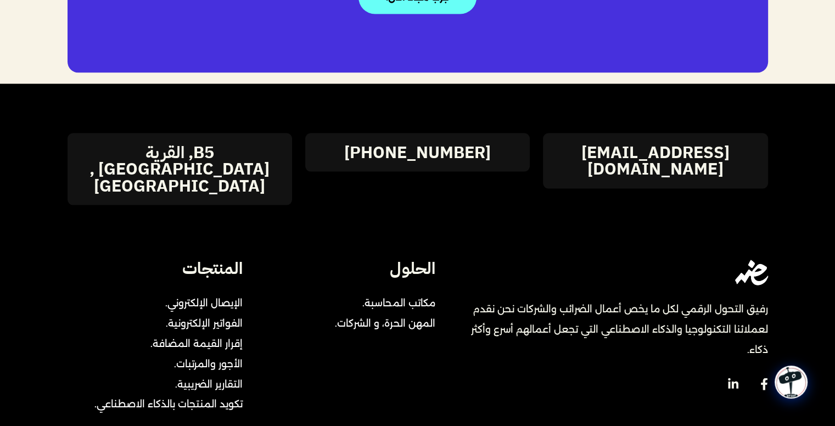
scroll to position [2355, 0]
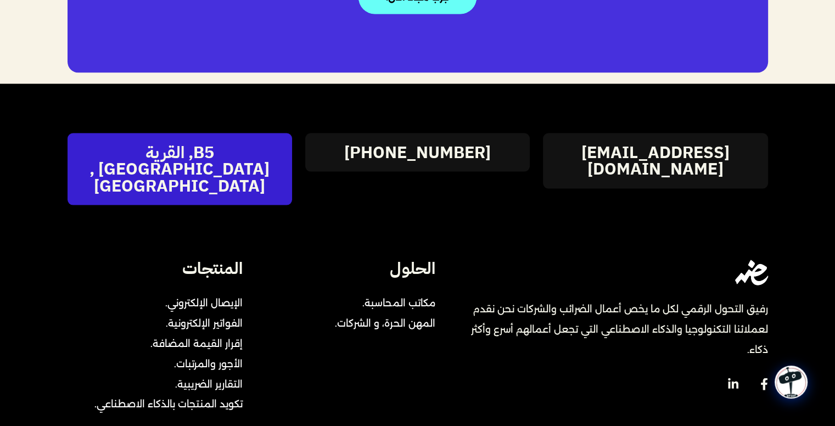
click at [175, 157] on h4 "B5, القرية [GEOGRAPHIC_DATA] , [GEOGRAPHIC_DATA]" at bounding box center [180, 169] width 225 height 50
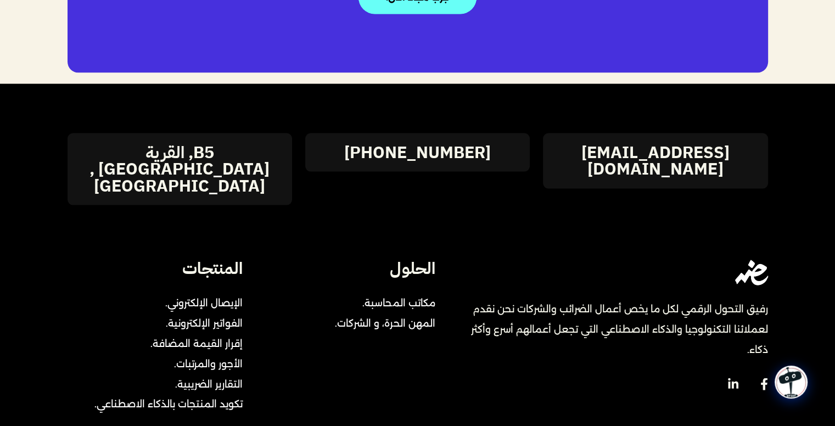
click at [222, 203] on div "hi@edariba.com 01144-20-2001 B5, القرية الذكية , مصر رفيق التحول الرقمي لكل ما …" at bounding box center [418, 319] width 714 height 471
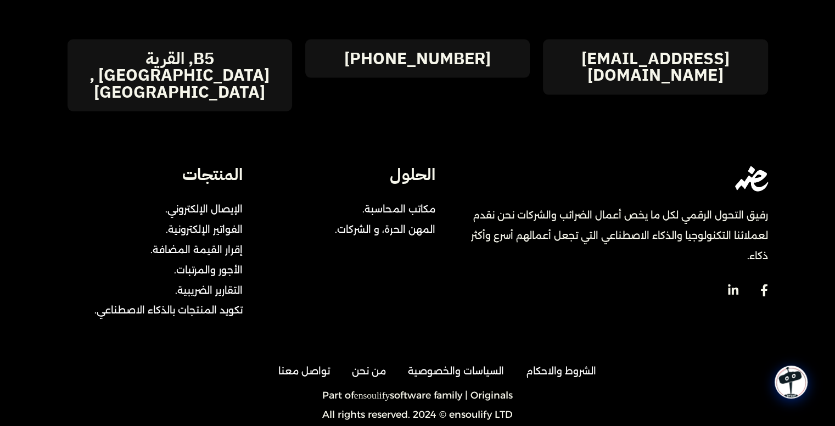
click at [369, 391] on link "ensoulify" at bounding box center [372, 396] width 36 height 10
